Goal: Find specific page/section: Find specific page/section

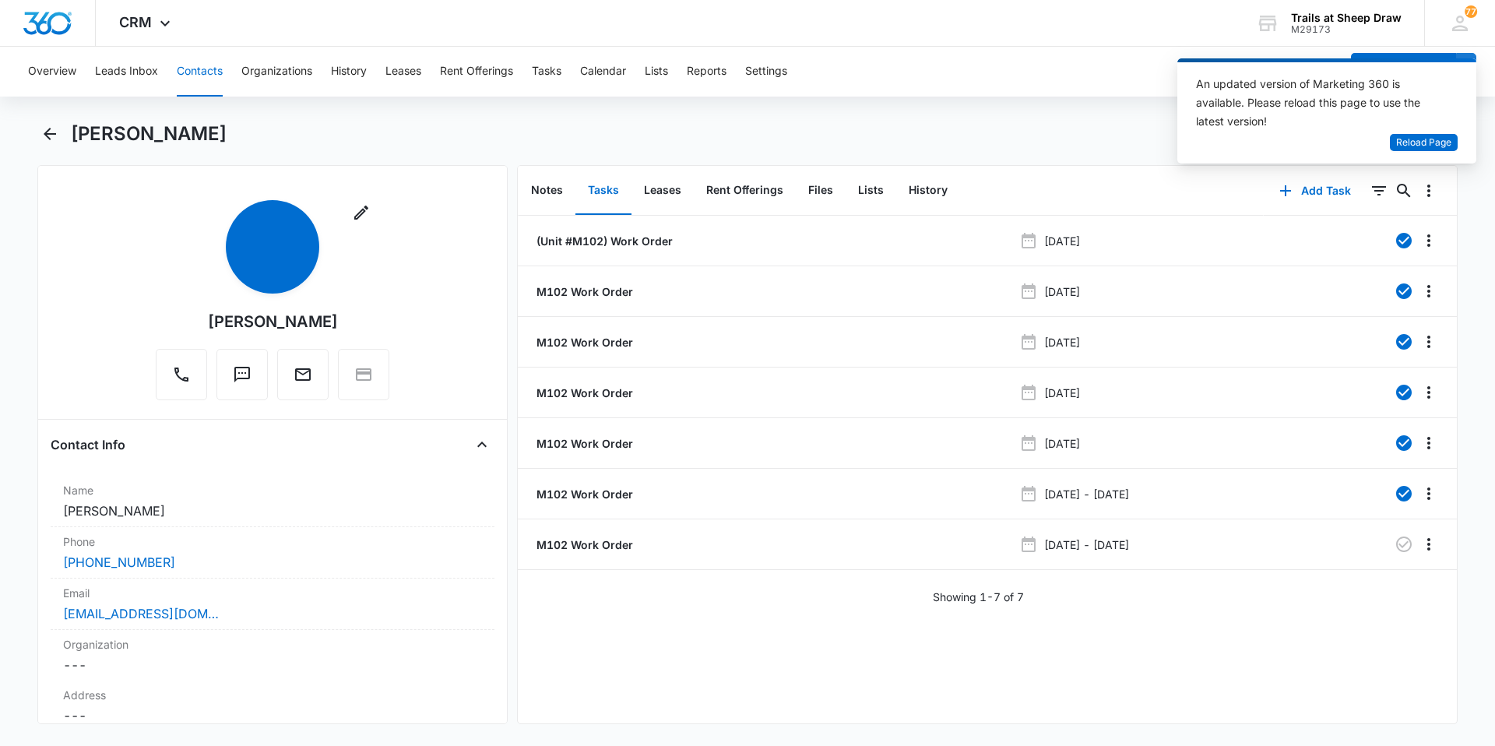
click at [209, 72] on button "Contacts" at bounding box center [200, 72] width 46 height 50
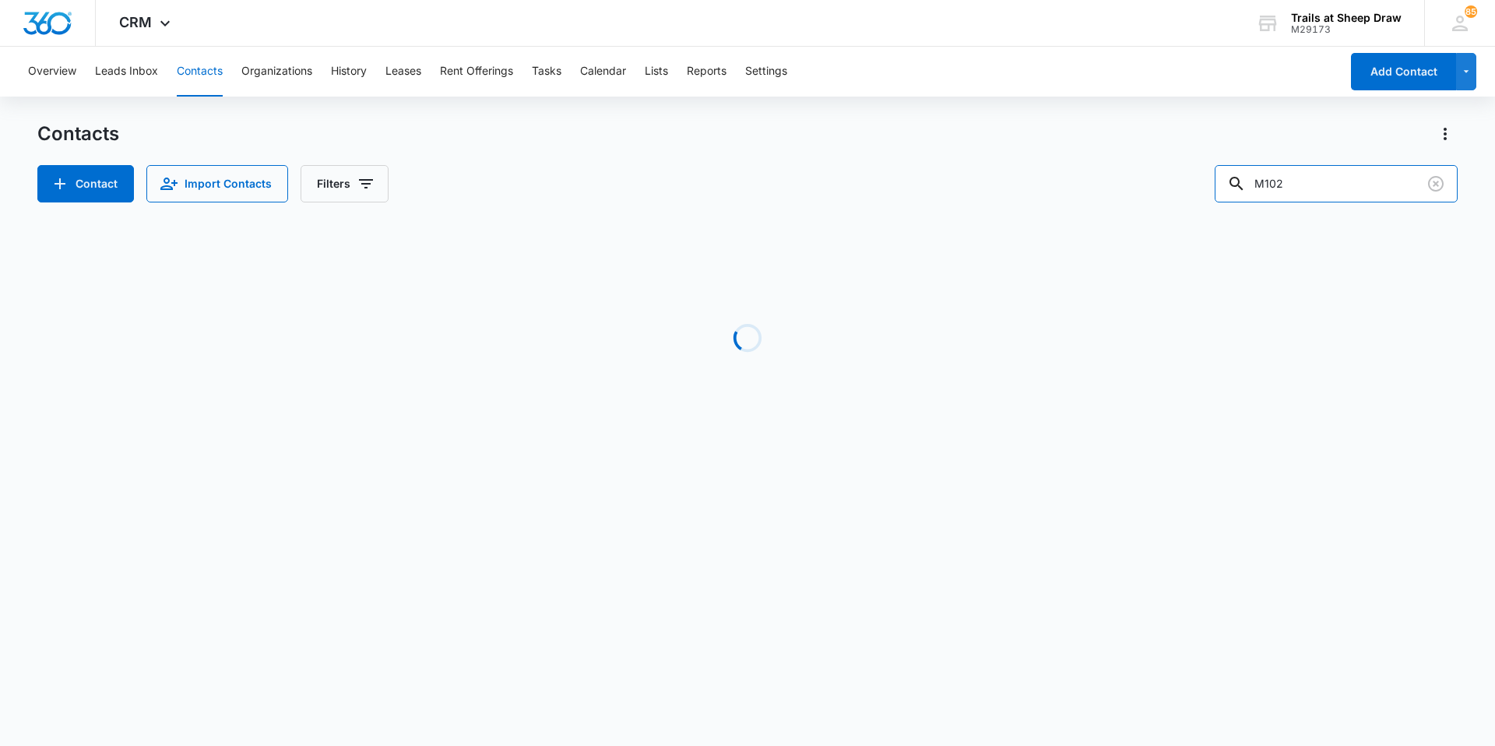
drag, startPoint x: 1306, startPoint y: 181, endPoint x: 1210, endPoint y: 192, distance: 96.5
click at [1210, 192] on div "Contact Import Contacts Filters M102" at bounding box center [747, 183] width 1421 height 37
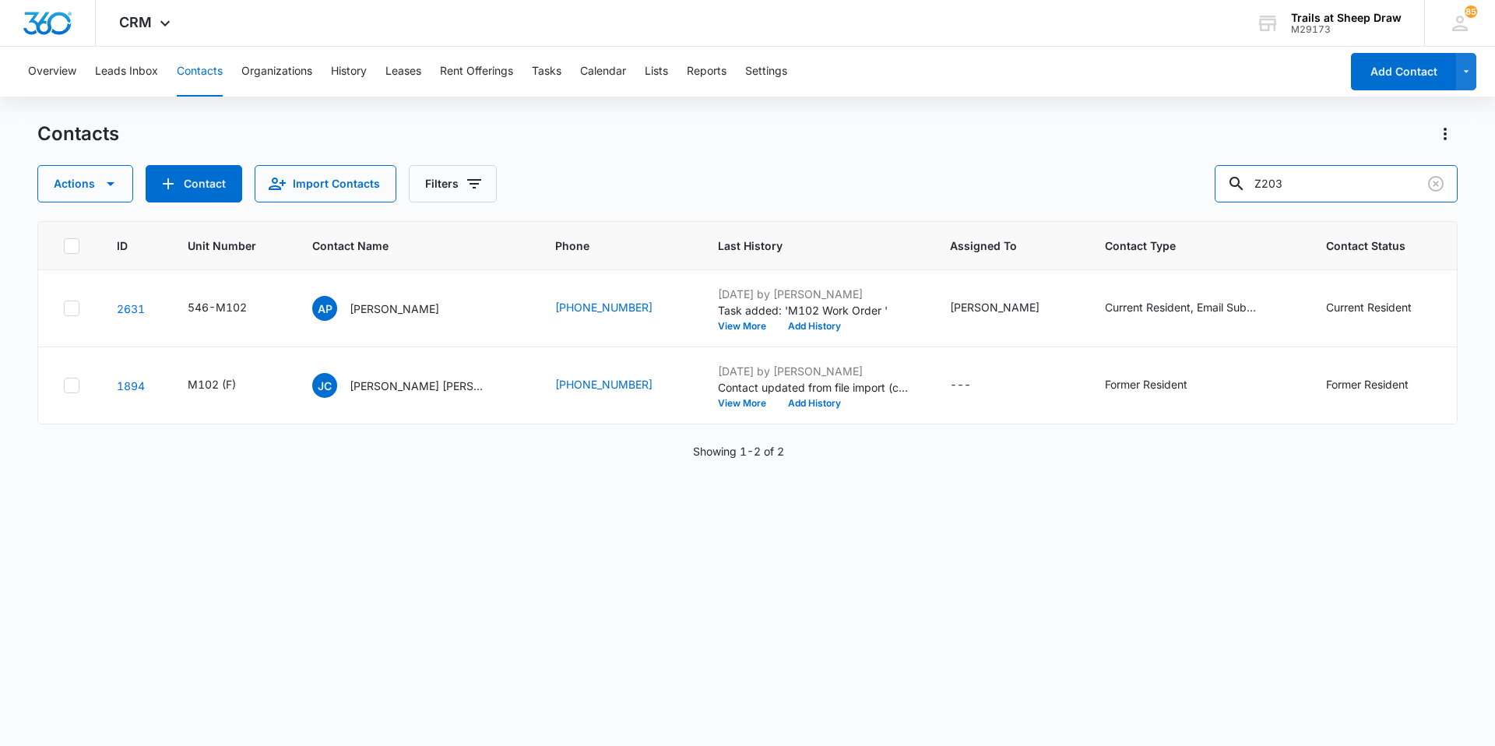
type input "Z203"
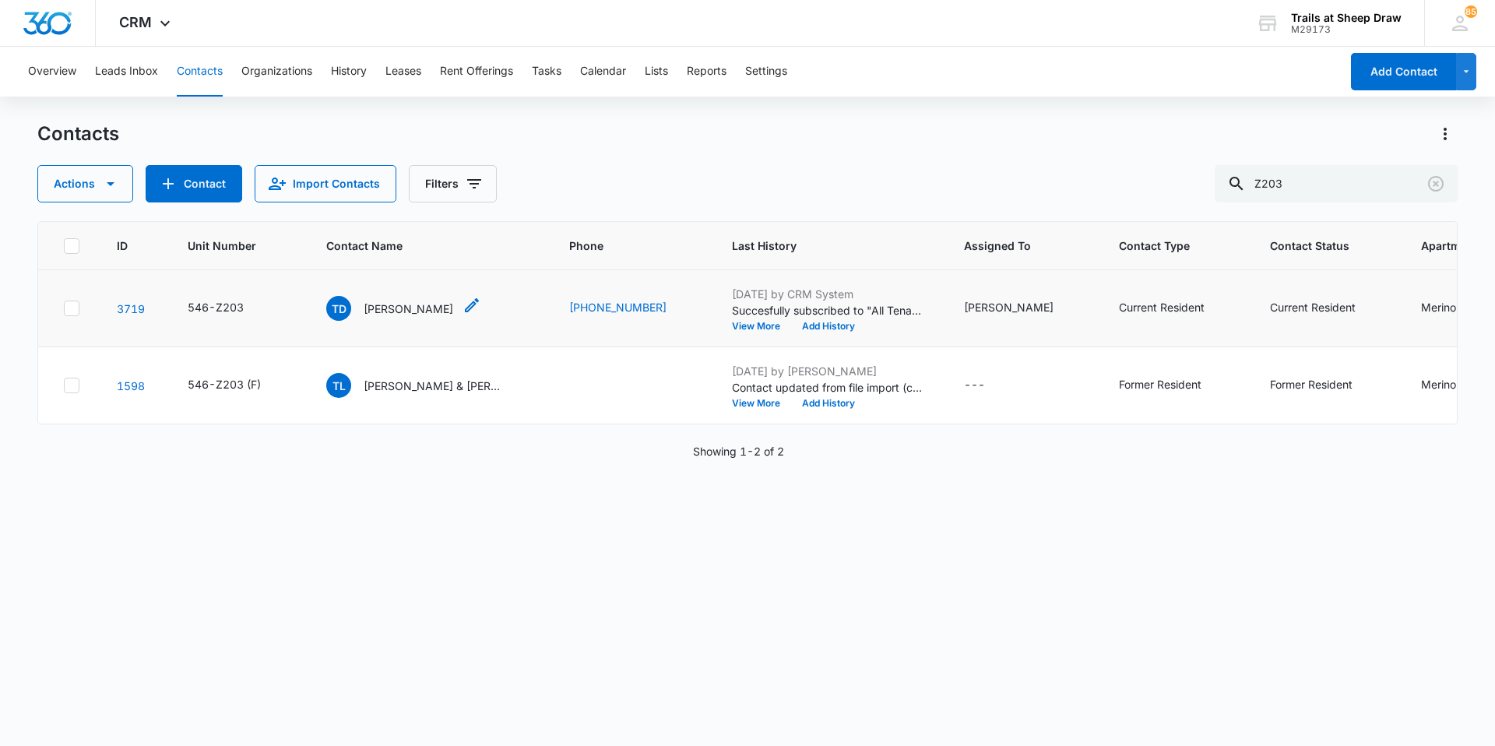
click at [417, 305] on p "[PERSON_NAME]" at bounding box center [409, 309] width 90 height 16
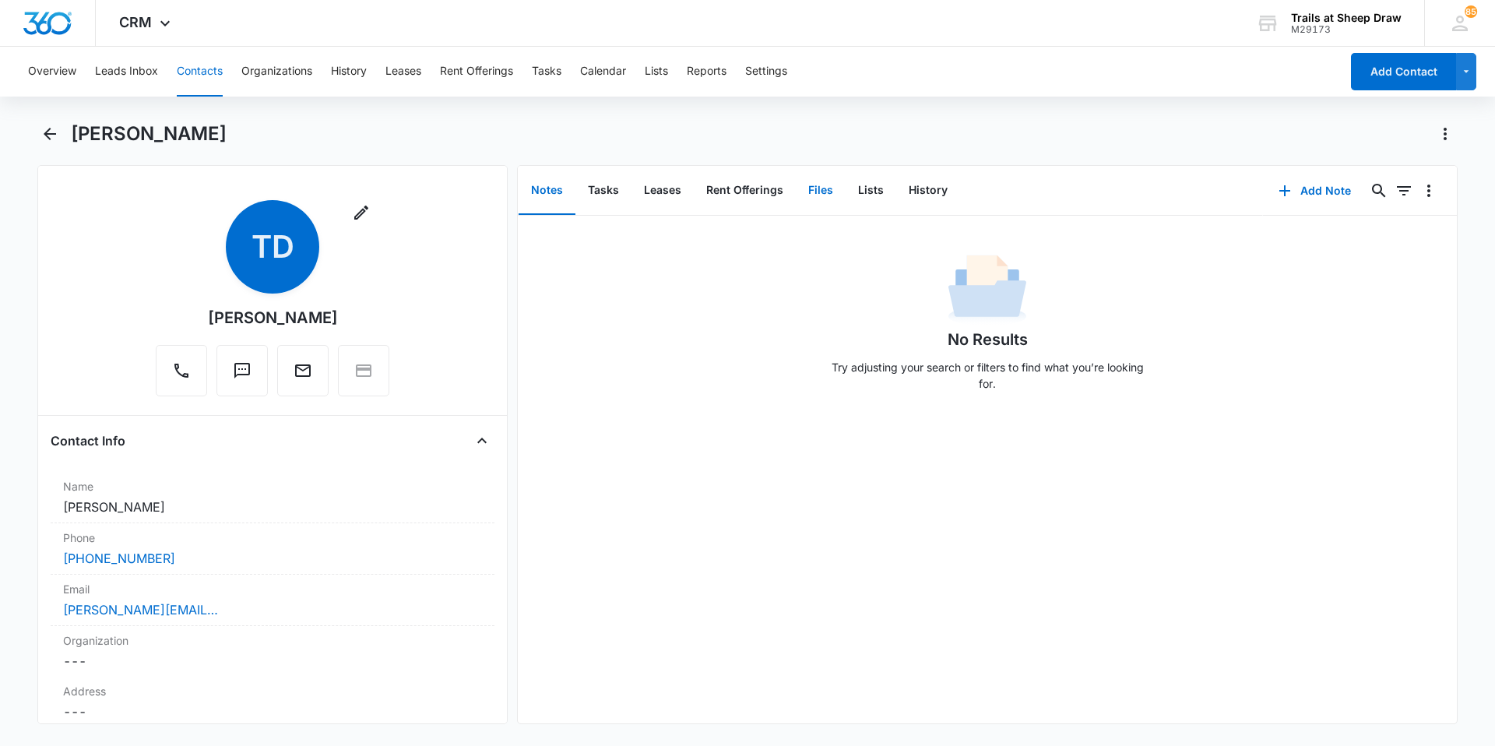
click at [809, 185] on button "Files" at bounding box center [821, 191] width 50 height 48
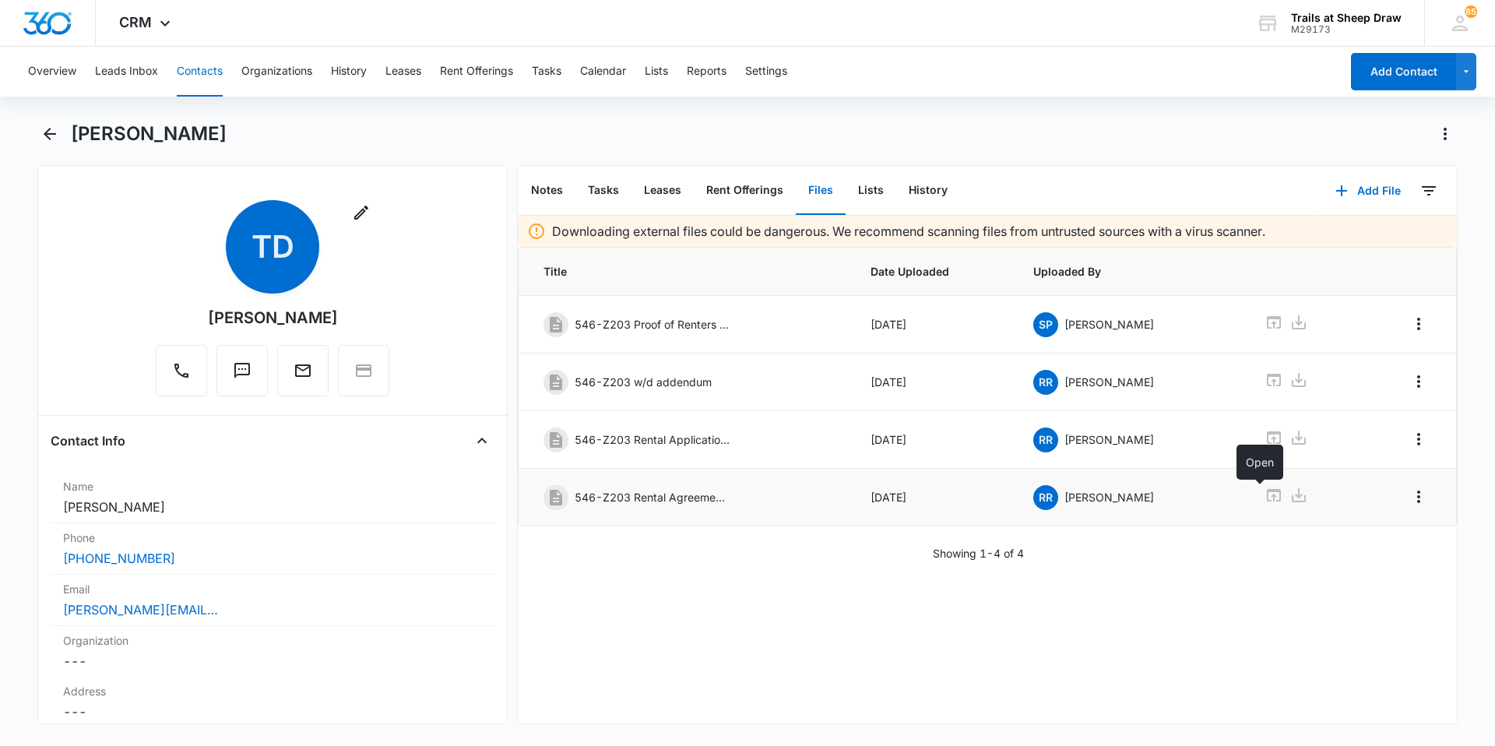
click at [1265, 488] on icon at bounding box center [1274, 495] width 19 height 19
click at [192, 68] on button "Contacts" at bounding box center [200, 72] width 46 height 50
